Goal: Find contact information: Find contact information

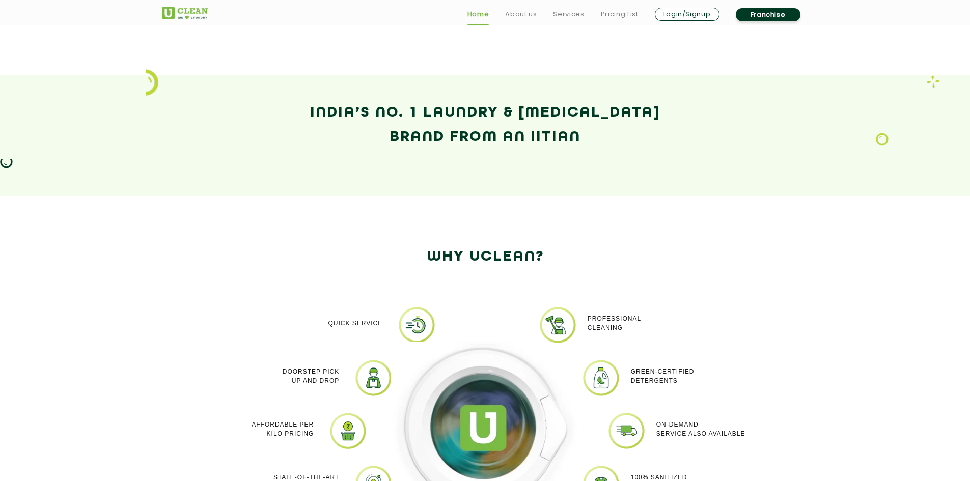
scroll to position [679, 0]
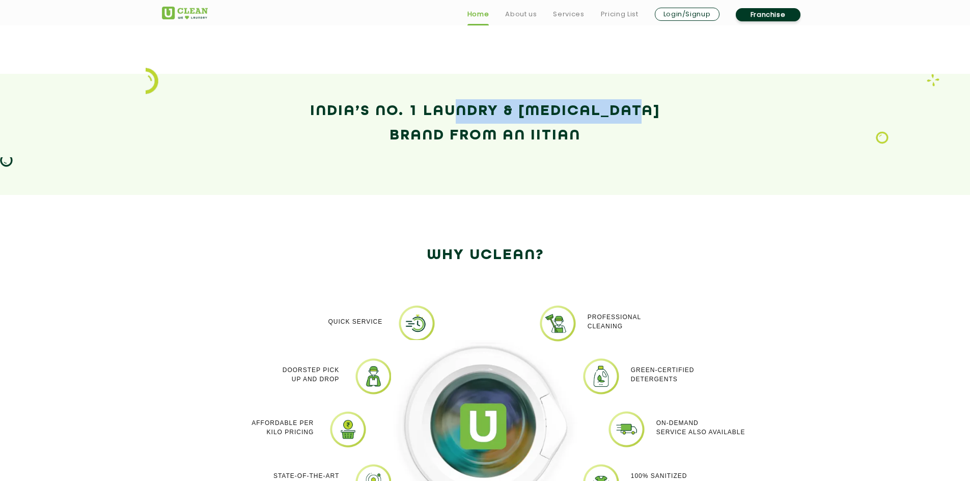
drag, startPoint x: 740, startPoint y: 93, endPoint x: 770, endPoint y: 95, distance: 30.1
click at [780, 92] on section "India’s No. 1 Laundry & [MEDICAL_DATA] Brand from an IITian" at bounding box center [485, 134] width 970 height 121
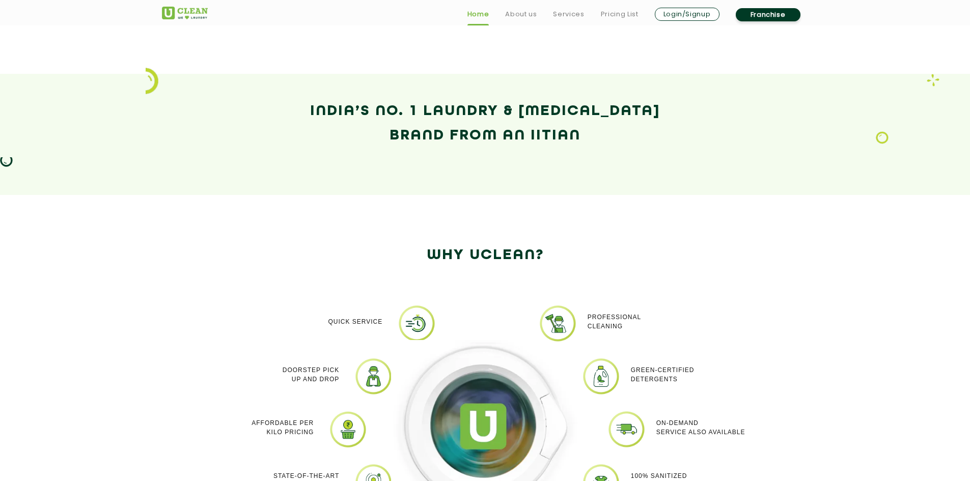
drag, startPoint x: 590, startPoint y: 133, endPoint x: 575, endPoint y: 150, distance: 22.8
click at [589, 133] on h2 "India’s No. 1 Laundry & [MEDICAL_DATA] Brand from an IITian" at bounding box center [485, 123] width 647 height 49
click at [529, 134] on h2 "India’s No. 1 Laundry & [MEDICAL_DATA] Brand from an IITian" at bounding box center [485, 123] width 647 height 49
click at [521, 160] on div "India’s No. 1 Laundry & [MEDICAL_DATA] Brand from an IITian" at bounding box center [485, 134] width 662 height 70
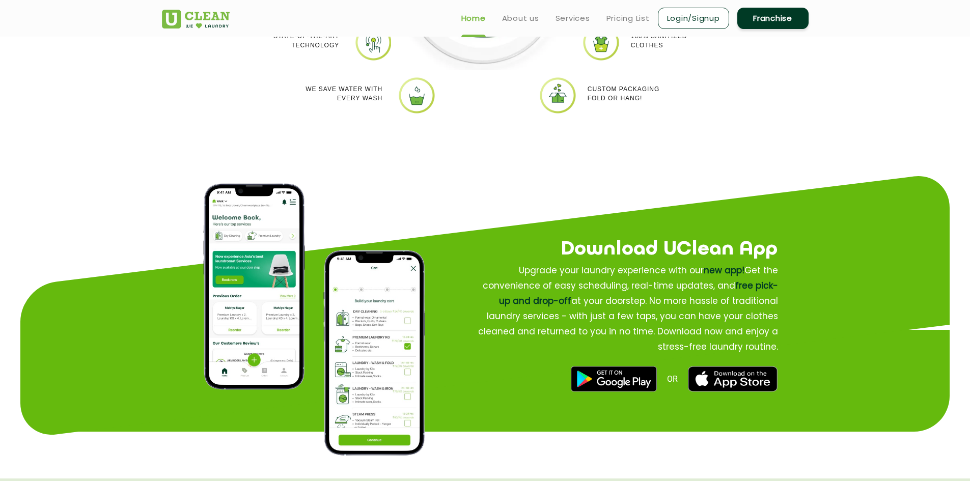
scroll to position [1104, 0]
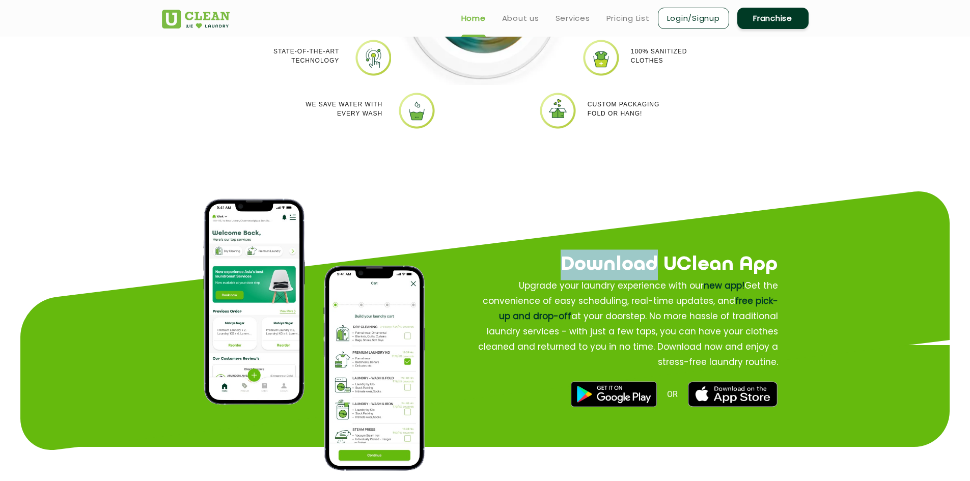
click at [672, 274] on h2 "Download UClean App" at bounding box center [607, 265] width 340 height 31
click at [667, 276] on h2 "Download UClean App" at bounding box center [607, 265] width 340 height 31
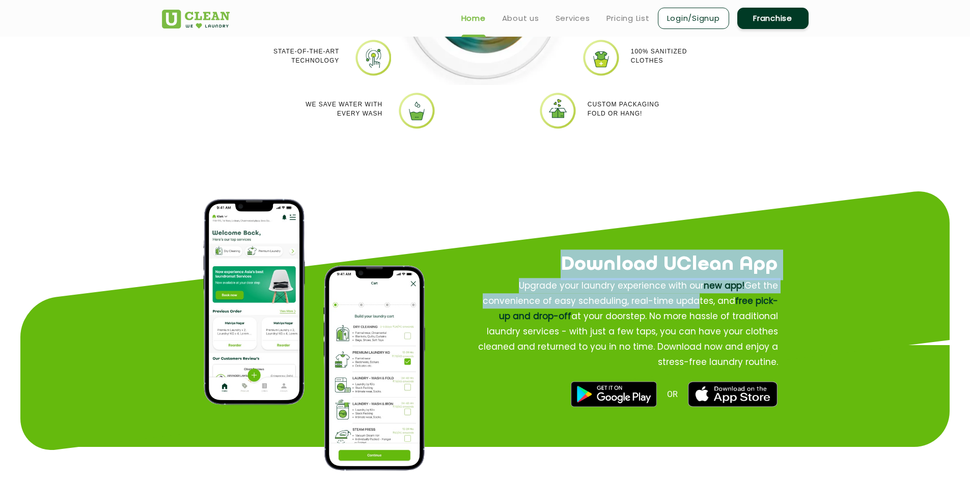
drag, startPoint x: 661, startPoint y: 295, endPoint x: 581, endPoint y: 261, distance: 86.9
click at [583, 262] on div "Download UClean App Upgrade your laundry experience with our new app! Get the c…" at bounding box center [607, 328] width 340 height 199
click at [567, 308] on p "Upgrade your laundry experience with our new app! Get the convenience of easy s…" at bounding box center [625, 324] width 307 height 92
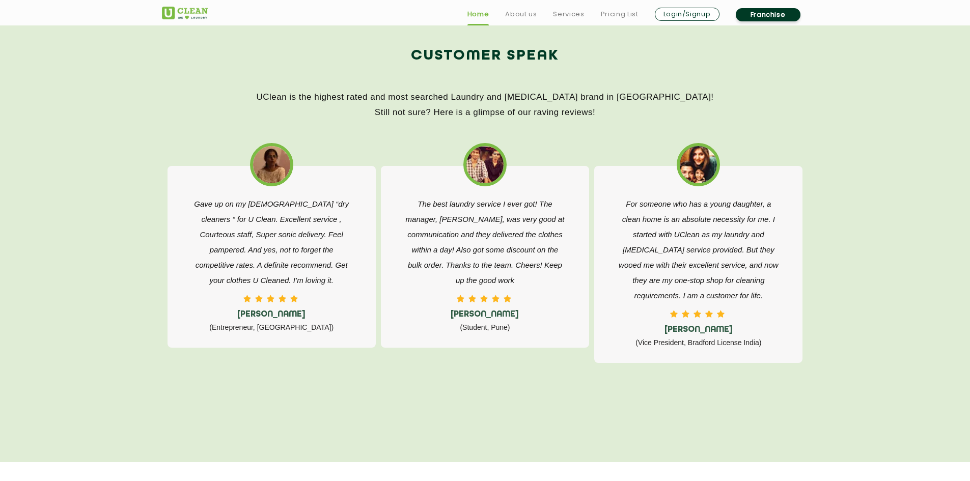
scroll to position [1613, 0]
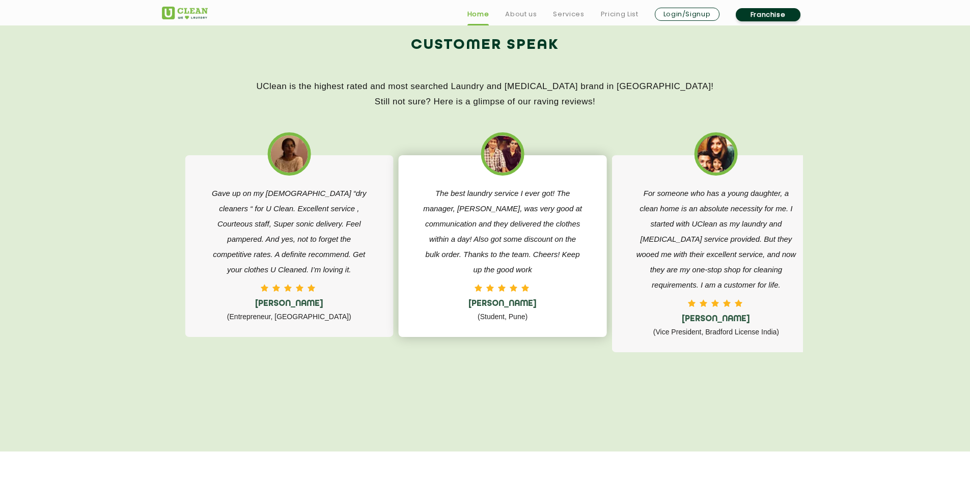
drag, startPoint x: 576, startPoint y: 262, endPoint x: 586, endPoint y: 270, distance: 12.6
click at [586, 270] on div "The best laundry service I ever got! The manager, [PERSON_NAME], was very good …" at bounding box center [502, 246] width 208 height 182
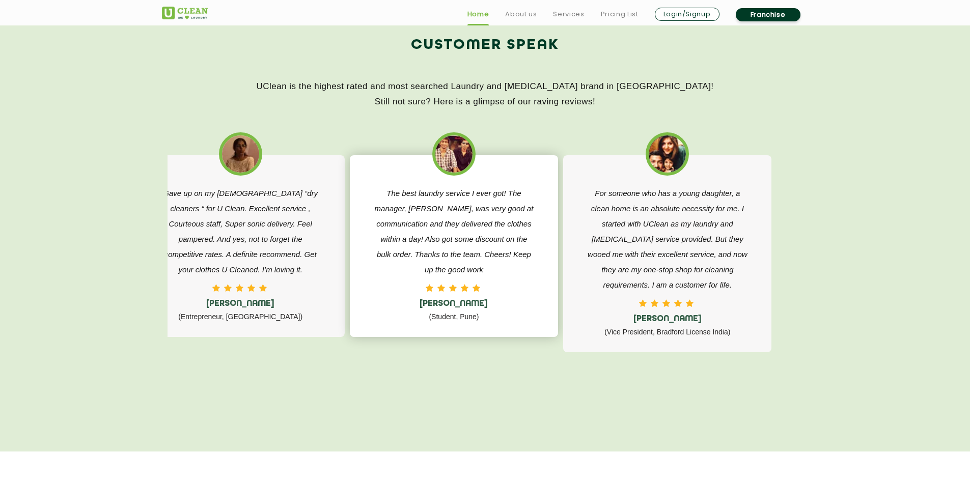
drag, startPoint x: 621, startPoint y: 278, endPoint x: 464, endPoint y: 276, distance: 156.9
click at [464, 276] on div "Gave up on my [DEMOGRAPHIC_DATA] “dry cleaners “ for U Clean. Excellent service…" at bounding box center [456, 249] width 641 height 238
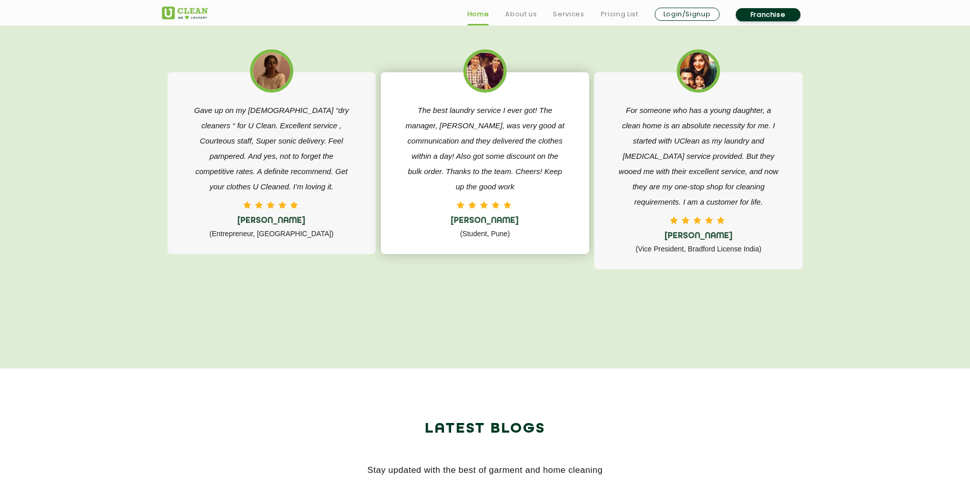
scroll to position [1697, 0]
drag, startPoint x: 474, startPoint y: 91, endPoint x: 501, endPoint y: 164, distance: 77.7
click at [503, 164] on div "The best laundry service I ever got! The manager, [PERSON_NAME], was very good …" at bounding box center [485, 162] width 208 height 182
click at [503, 200] on div "The best laundry service I ever got! The manager, [PERSON_NAME], was very good …" at bounding box center [485, 170] width 183 height 139
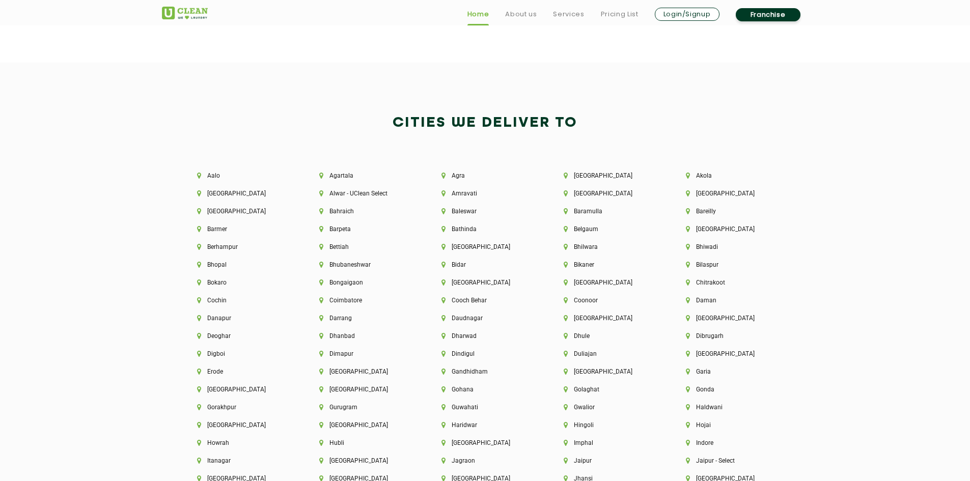
scroll to position [2207, 0]
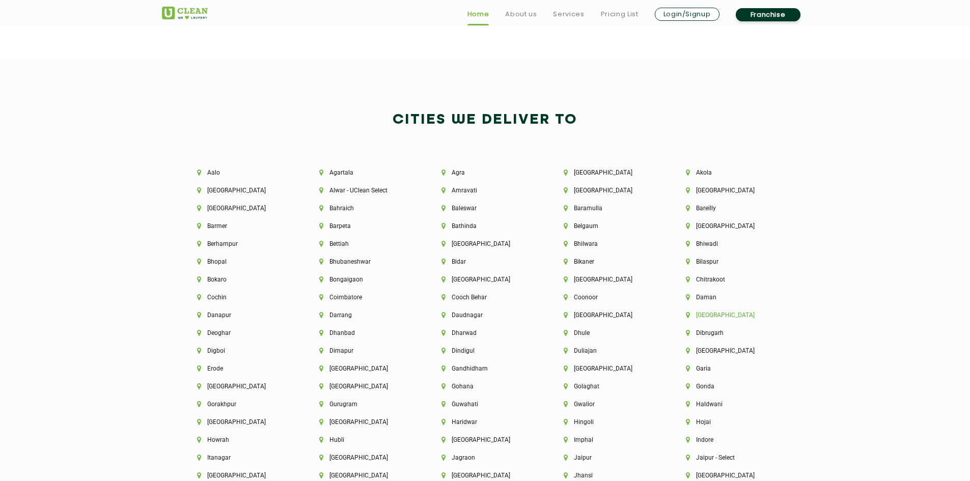
click at [701, 315] on li "[GEOGRAPHIC_DATA]" at bounding box center [730, 315] width 88 height 7
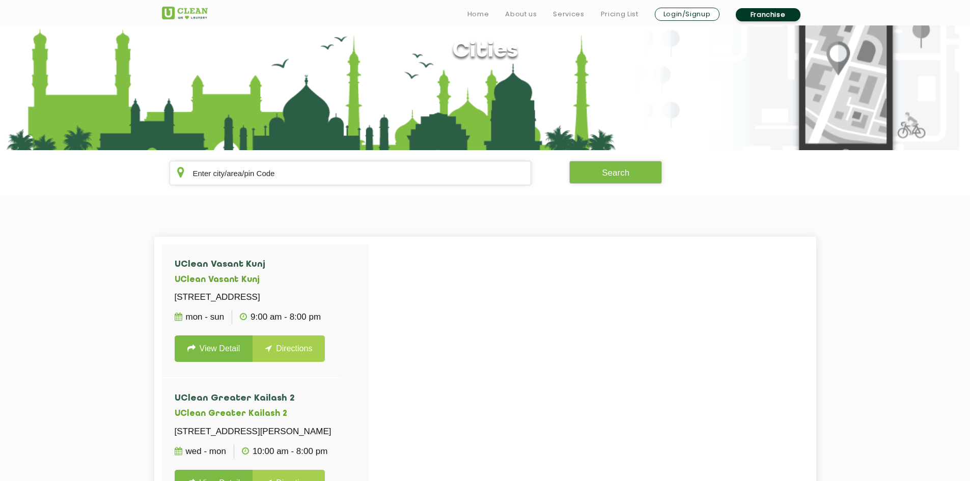
scroll to position [170, 0]
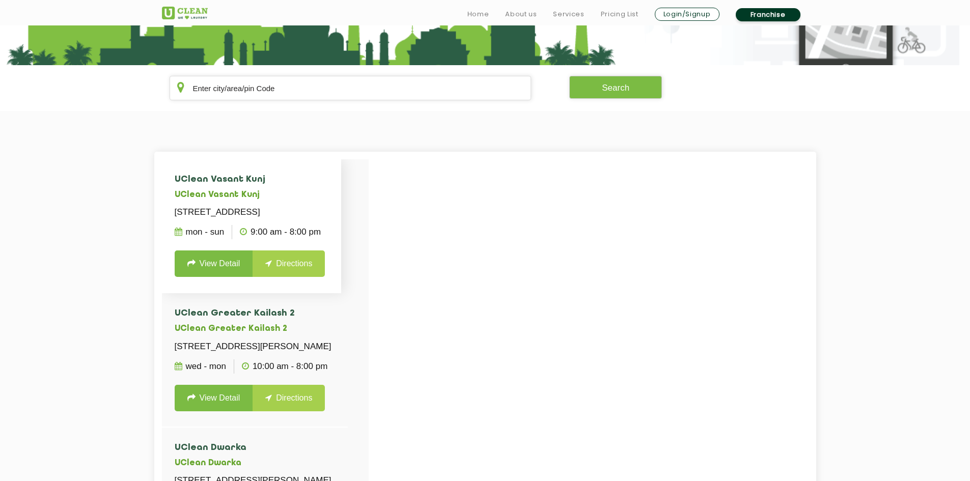
click at [228, 267] on link "View Detail" at bounding box center [214, 264] width 78 height 26
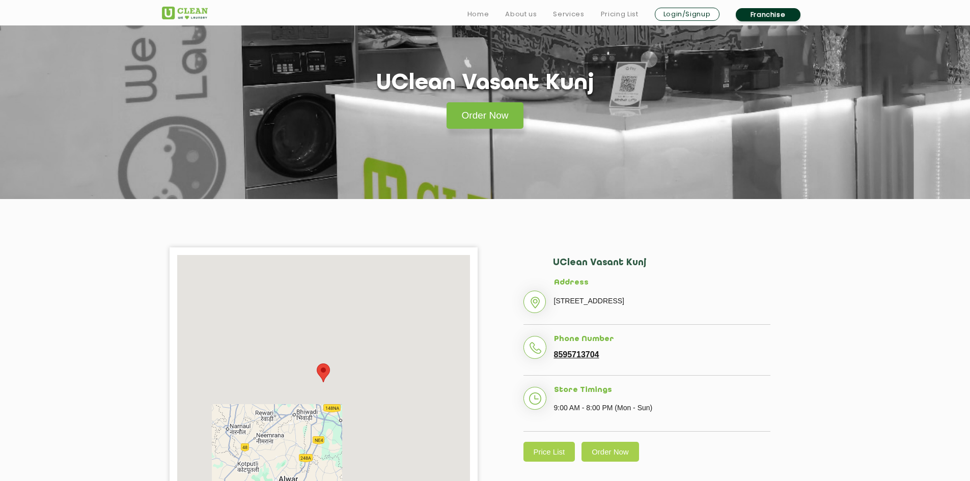
scroll to position [85, 0]
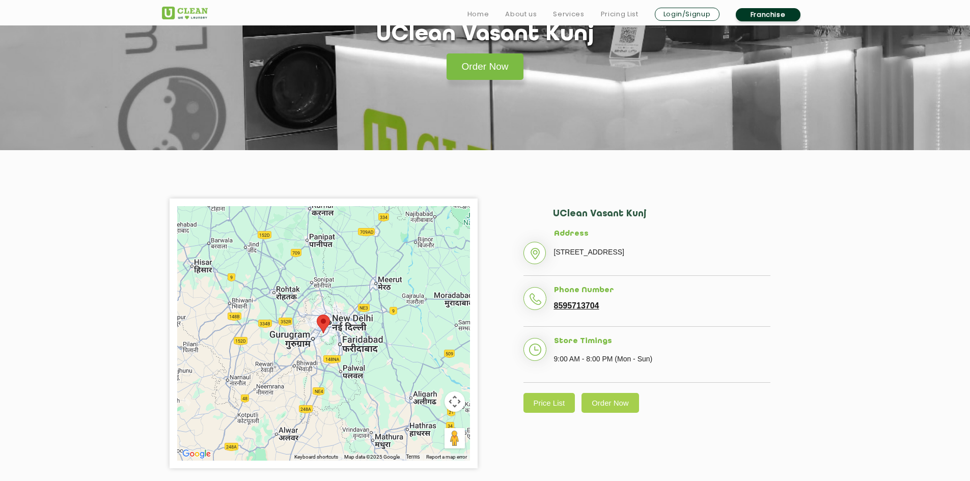
click at [559, 311] on link "8595713704" at bounding box center [576, 305] width 45 height 9
copy link "8595713704"
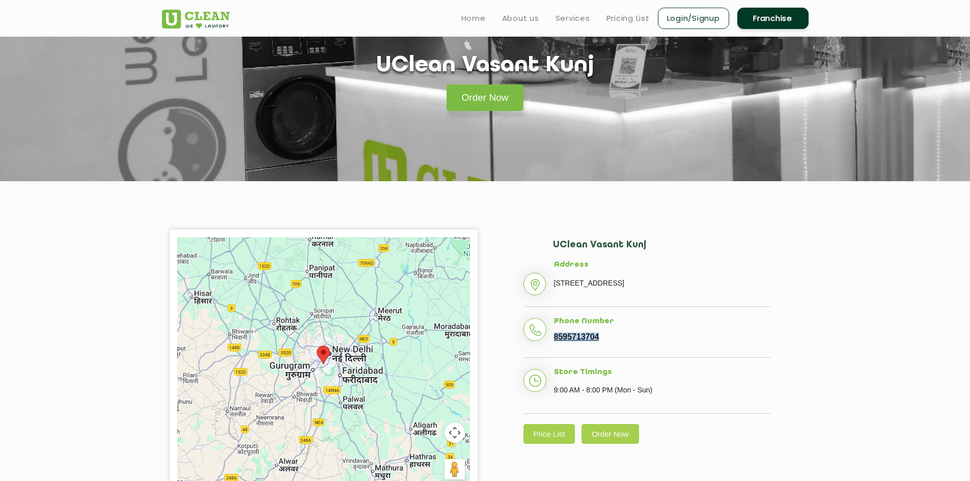
scroll to position [0, 0]
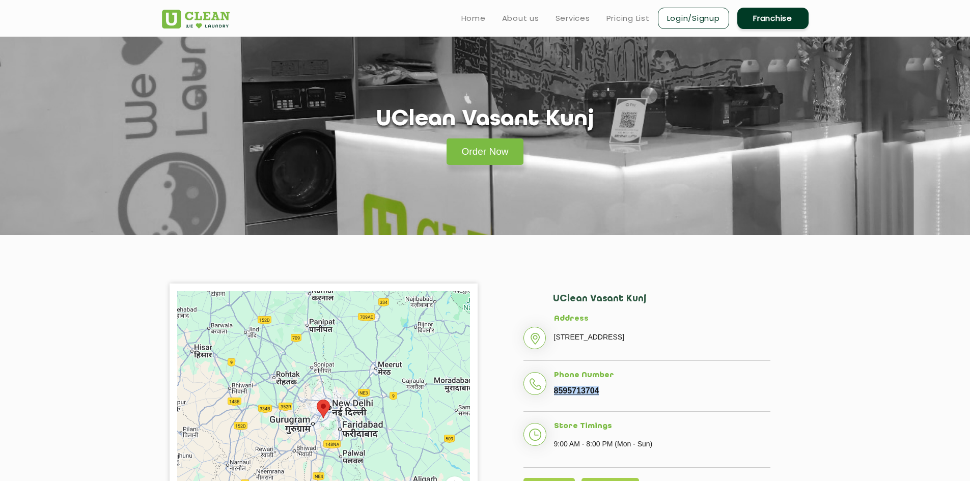
click at [584, 325] on li "Address [STREET_ADDRESS]" at bounding box center [647, 338] width 247 height 46
